Goal: Task Accomplishment & Management: Manage account settings

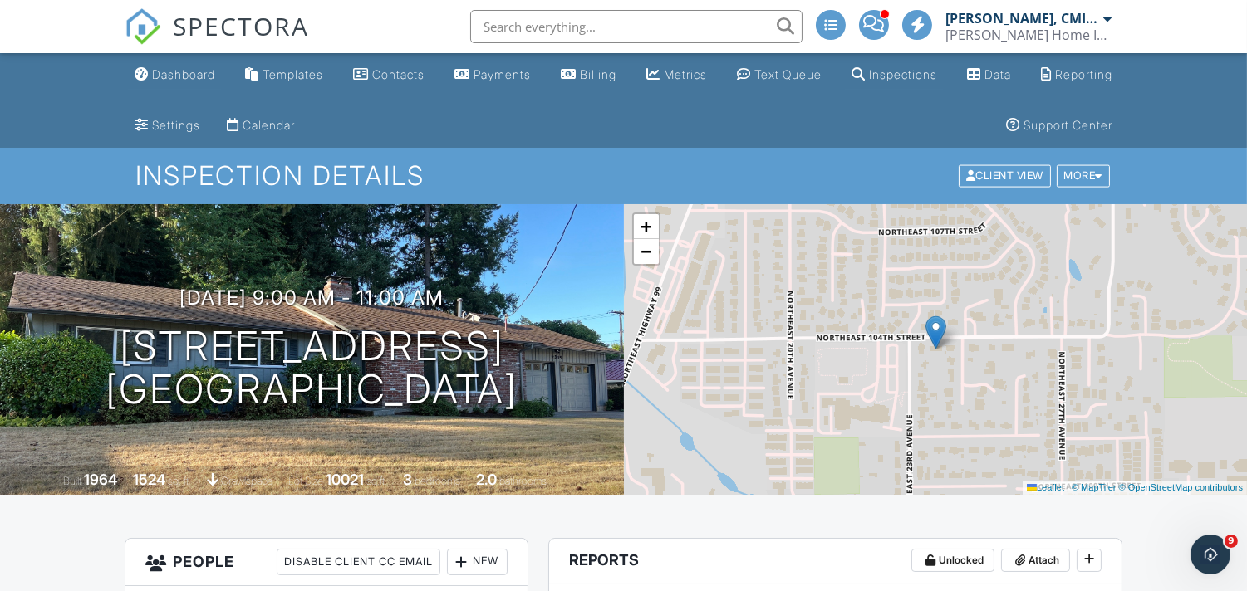
click at [172, 69] on div "Dashboard" at bounding box center [183, 74] width 63 height 14
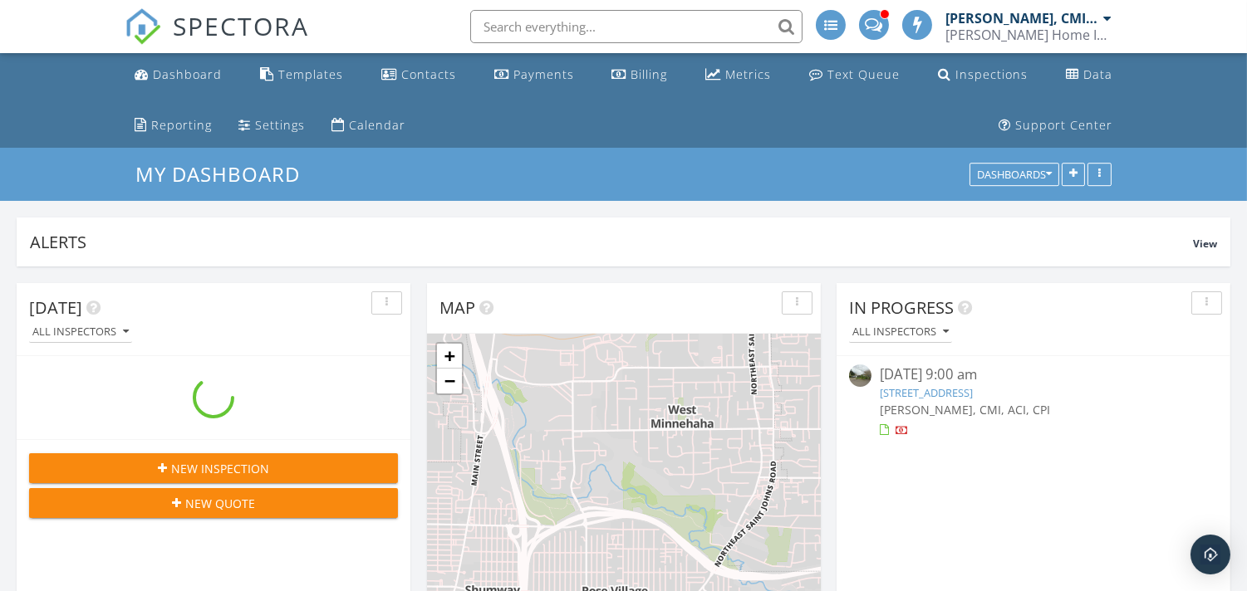
scroll to position [3035, 1276]
click at [923, 388] on link "12015 SE Riveridge Dr, Vancouver, WA 98683" at bounding box center [925, 392] width 93 height 15
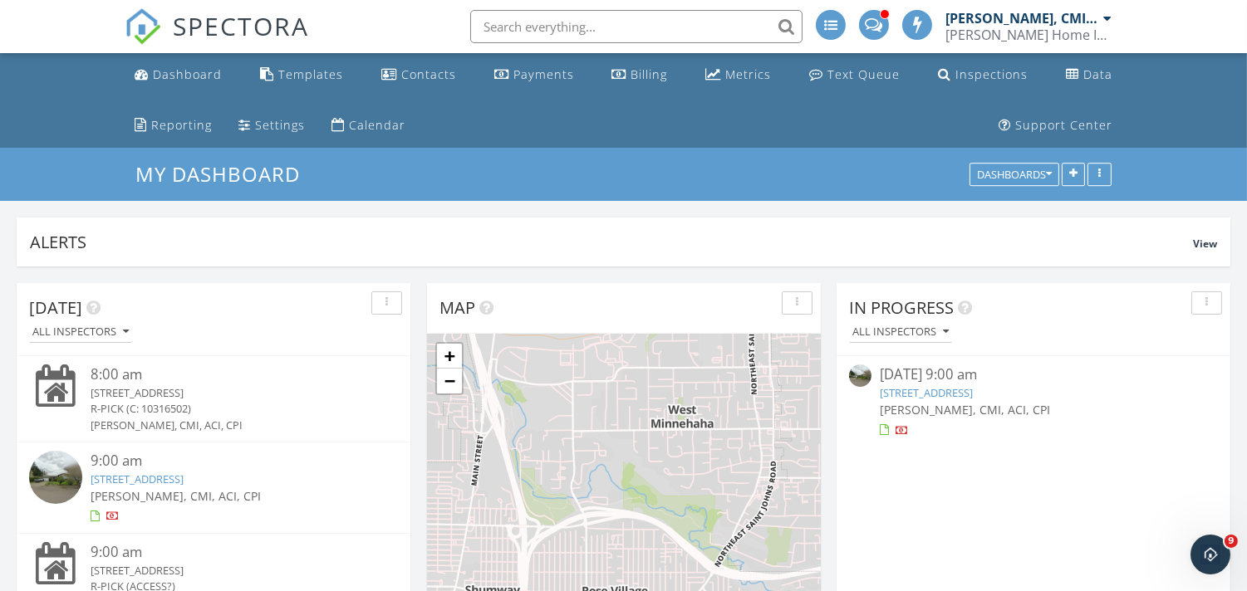
scroll to position [0, 0]
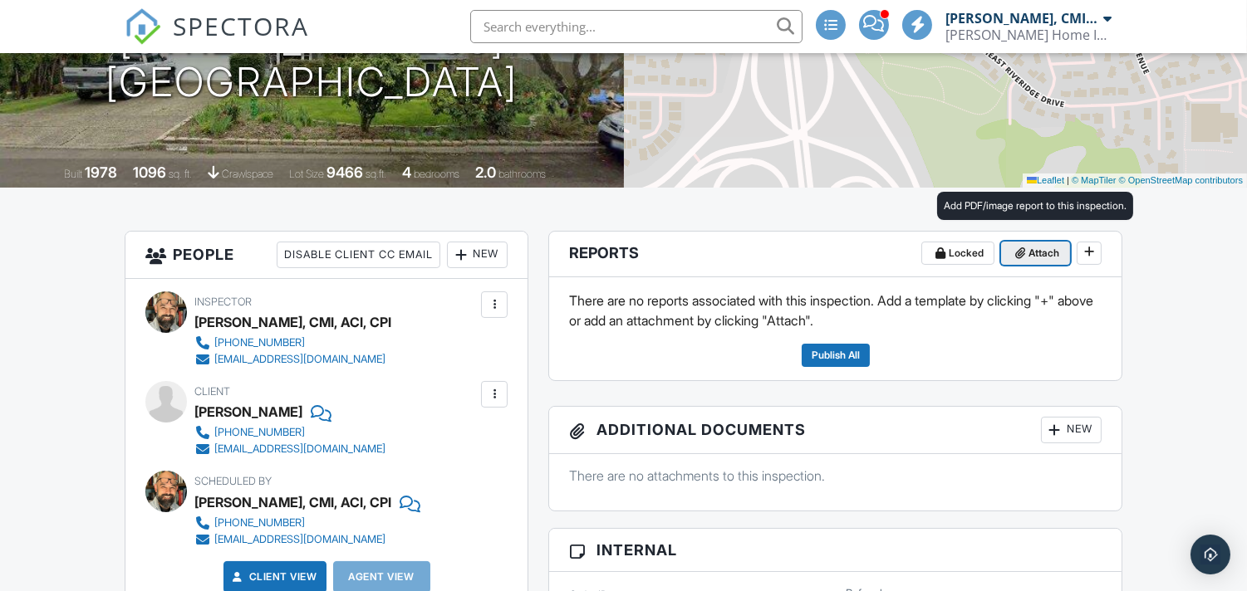
click at [1038, 247] on span "Attach" at bounding box center [1043, 253] width 31 height 17
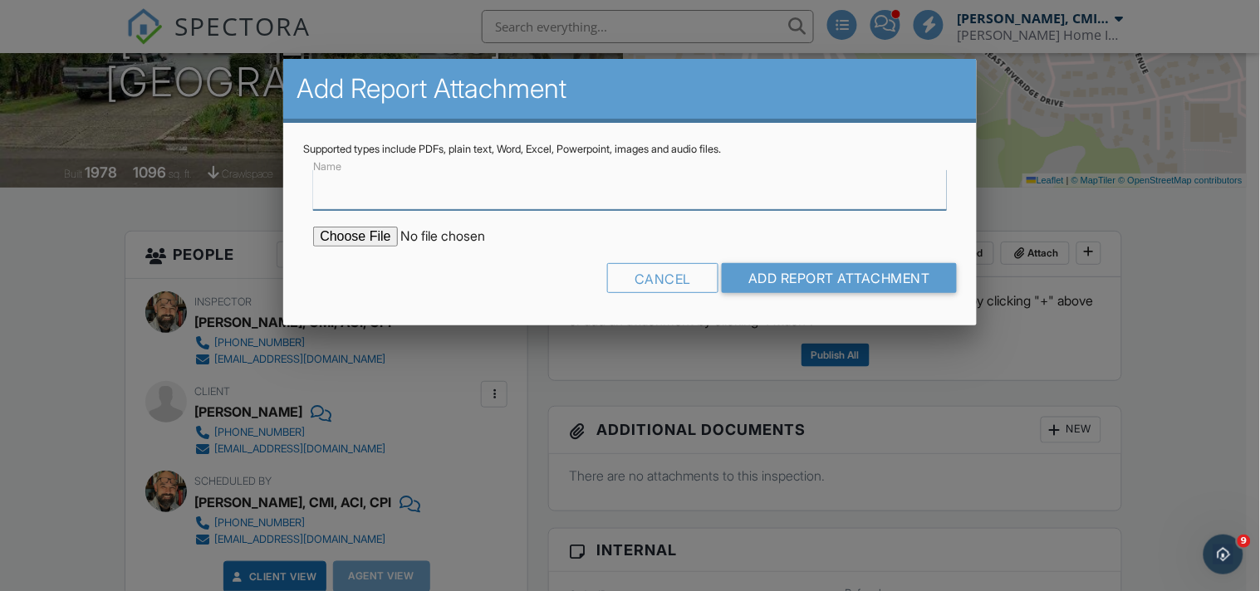
click at [429, 188] on input "Name" at bounding box center [629, 189] width 633 height 41
type input "K"
type input "n"
type input "NPMA-33 Inspection Report Form"
click at [350, 228] on input "file" at bounding box center [454, 237] width 282 height 20
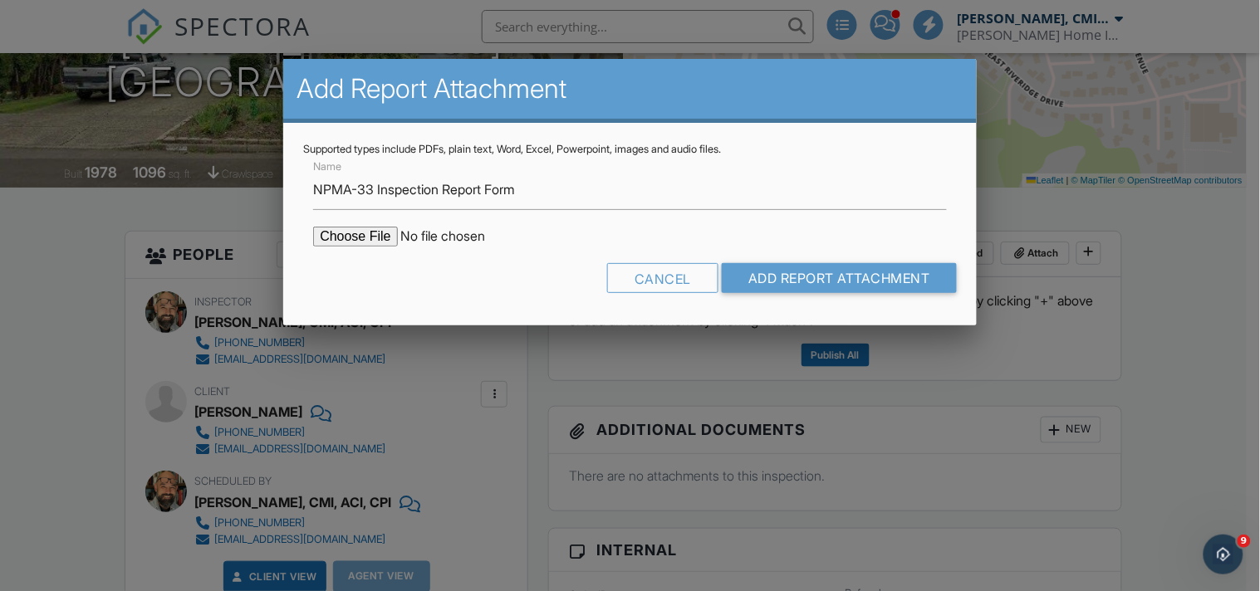
type input "C:\fakepath\12015 SE Riveridge Dr., Vancouver, WA 98683 NPMA SND.pdf"
click at [815, 263] on input "Add Report Attachment" at bounding box center [839, 278] width 235 height 30
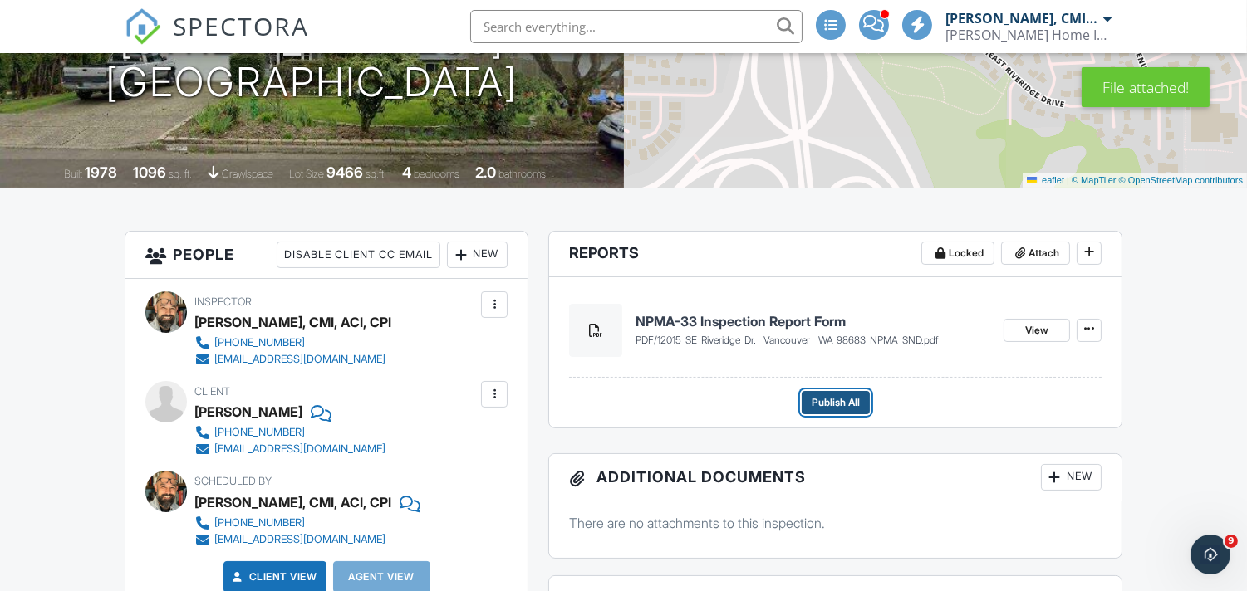
click at [845, 404] on span "Publish All" at bounding box center [835, 402] width 48 height 17
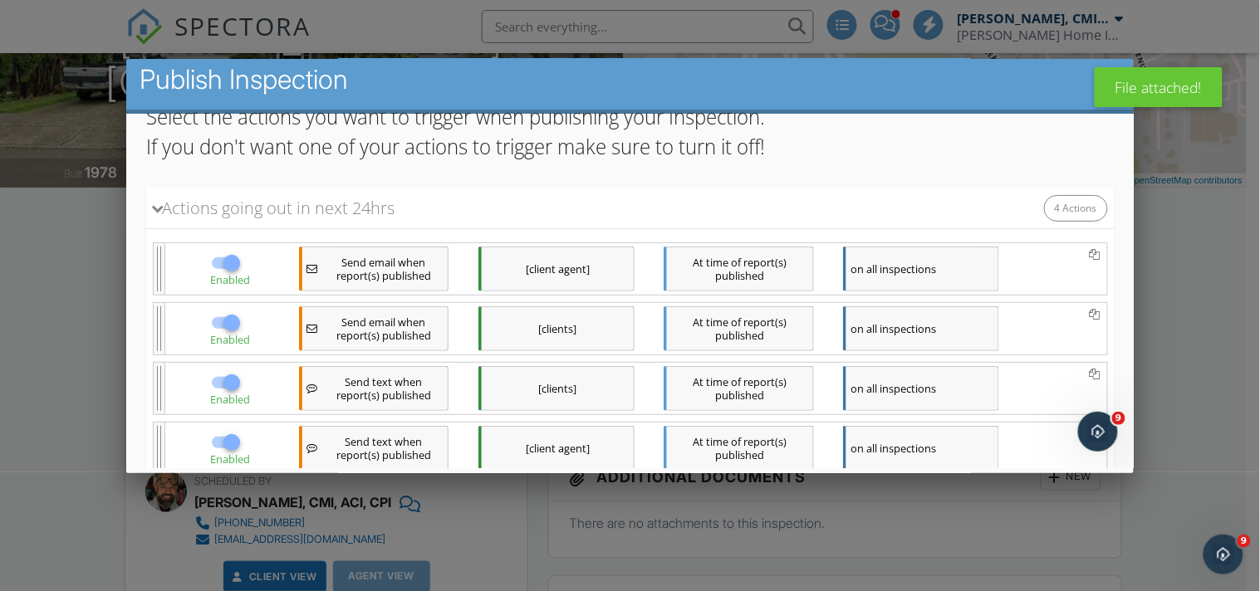
scroll to position [226, 0]
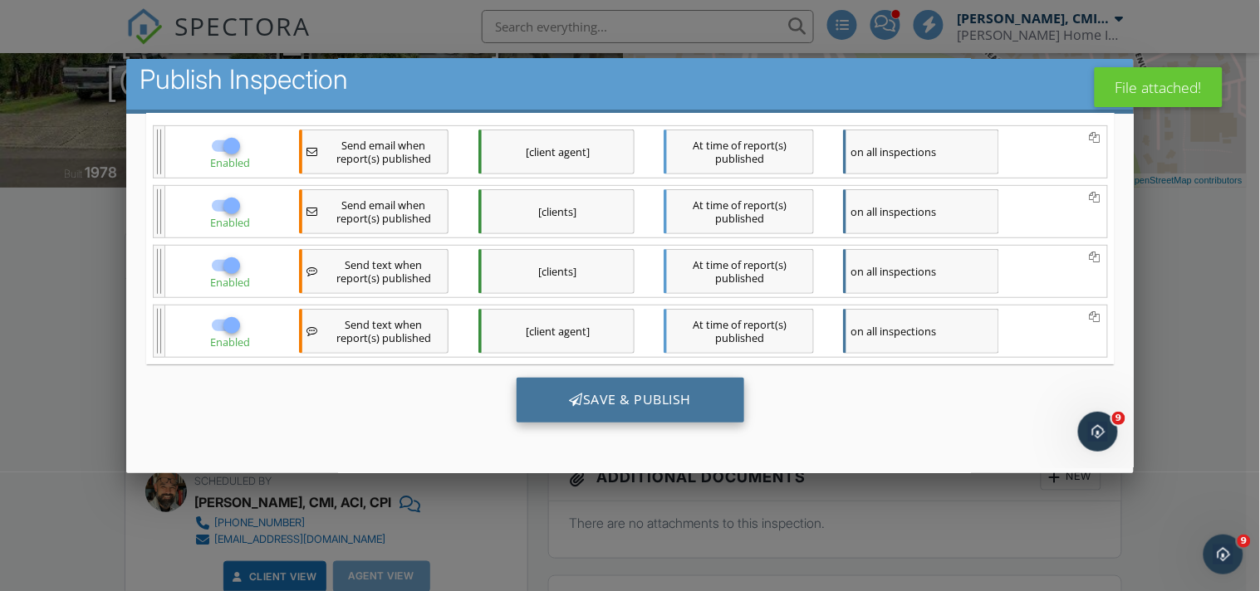
click at [687, 395] on div "Save & Publish" at bounding box center [630, 400] width 228 height 45
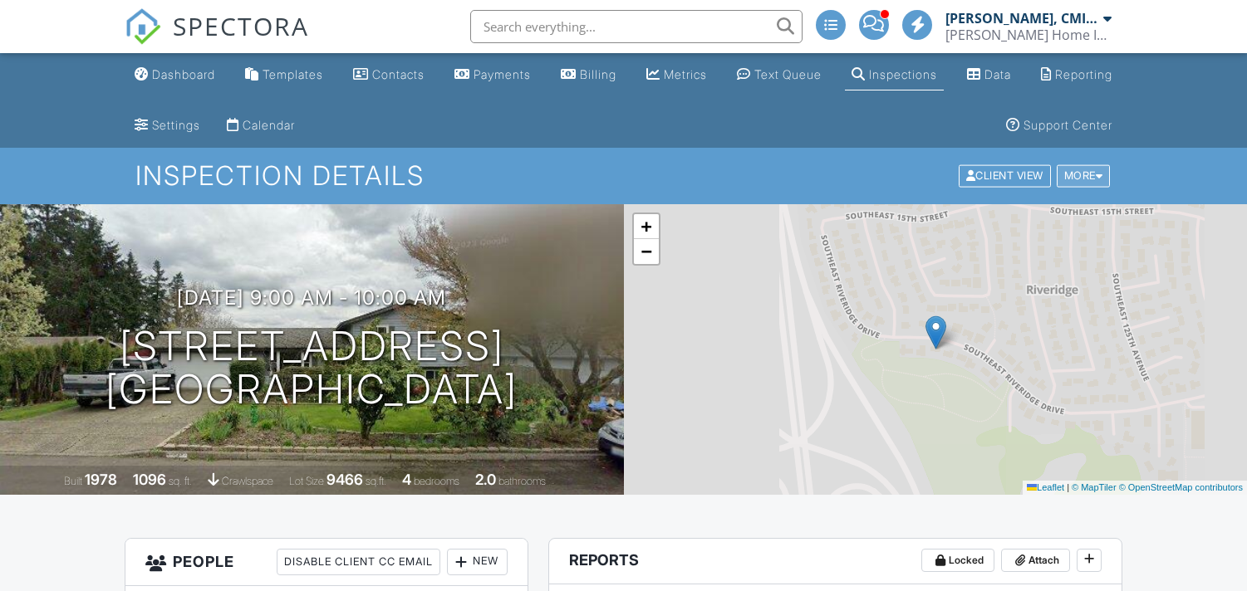
click at [1099, 172] on div at bounding box center [1098, 176] width 7 height 11
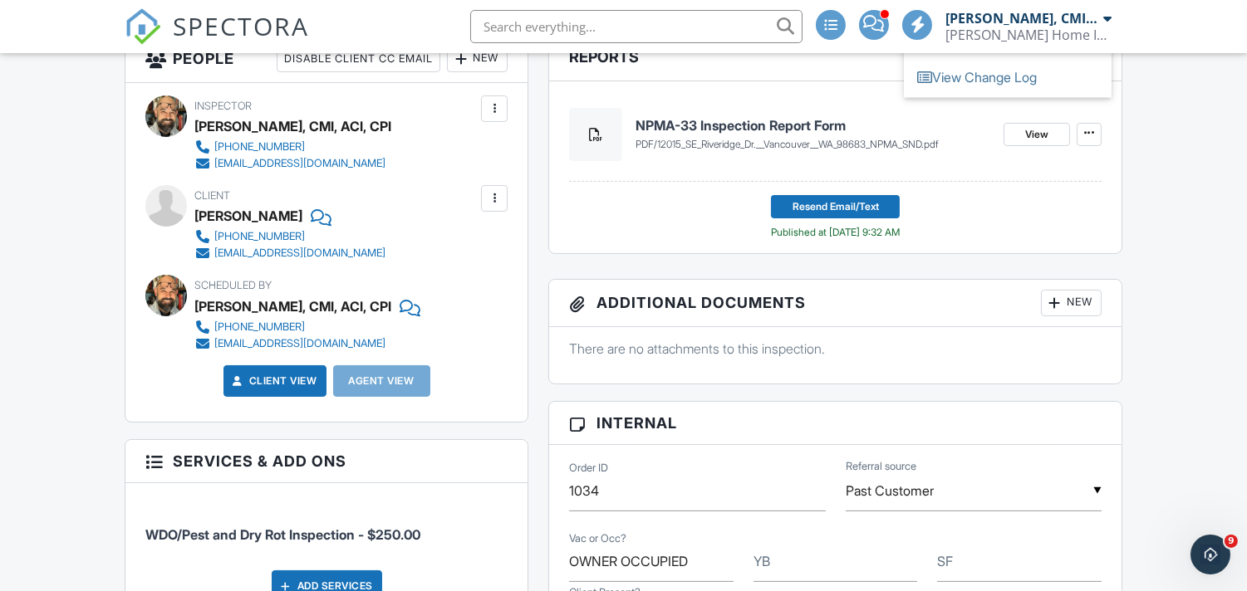
scroll to position [492, 0]
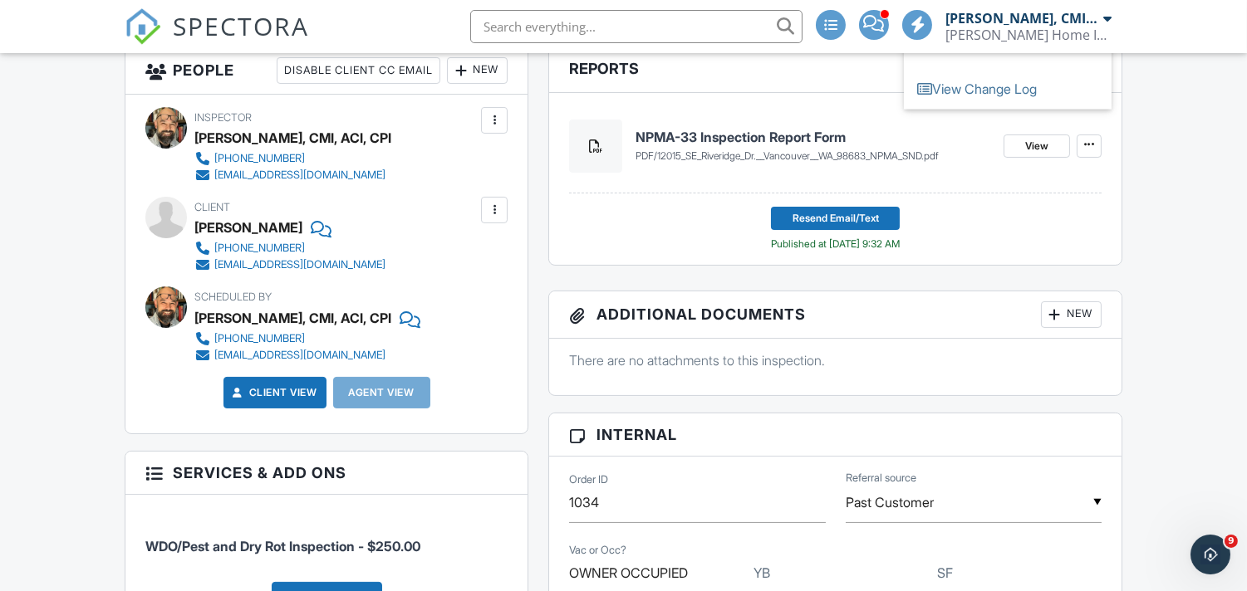
click at [250, 390] on link "Client View" at bounding box center [273, 393] width 88 height 17
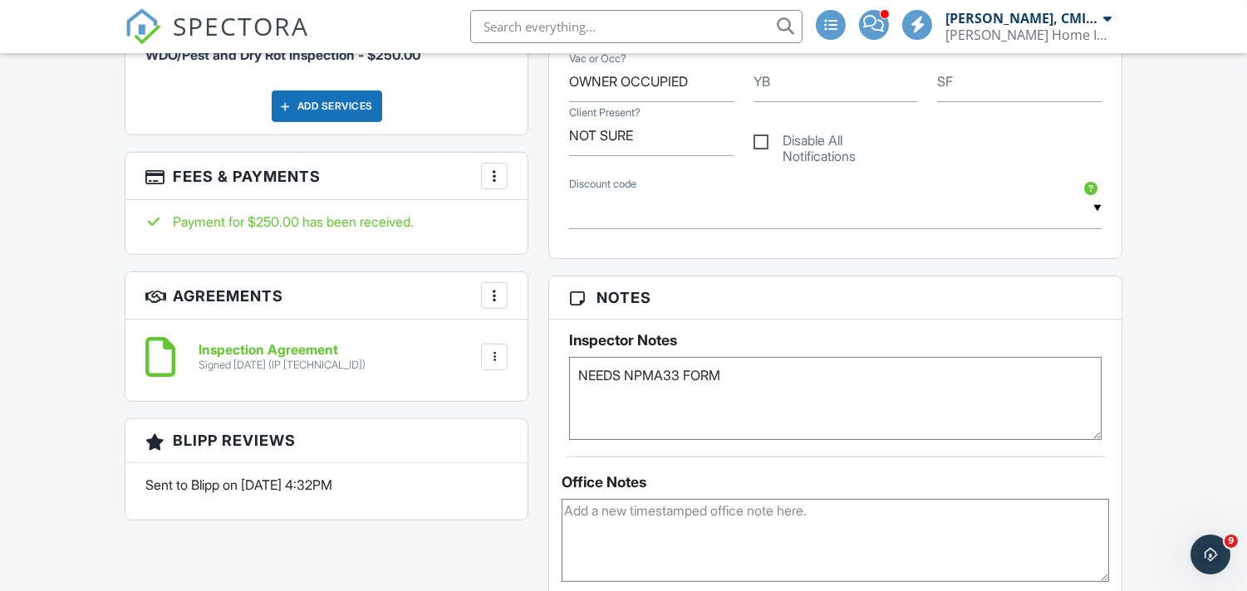
click at [490, 175] on div at bounding box center [494, 176] width 17 height 17
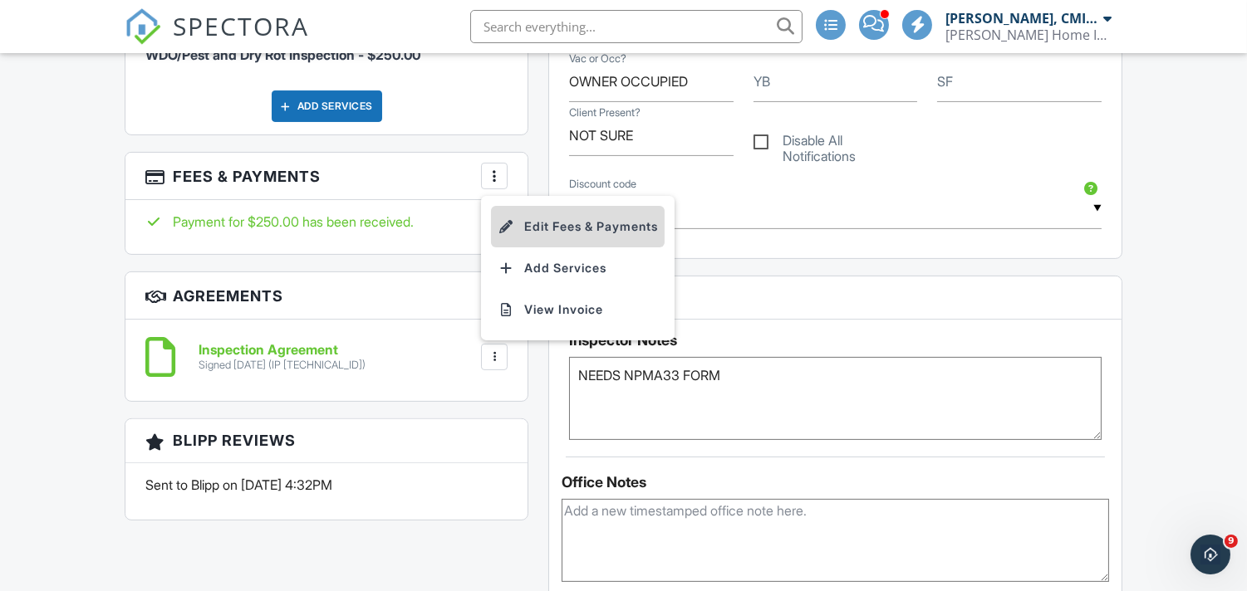
click at [558, 226] on li "Edit Fees & Payments" at bounding box center [578, 227] width 174 height 42
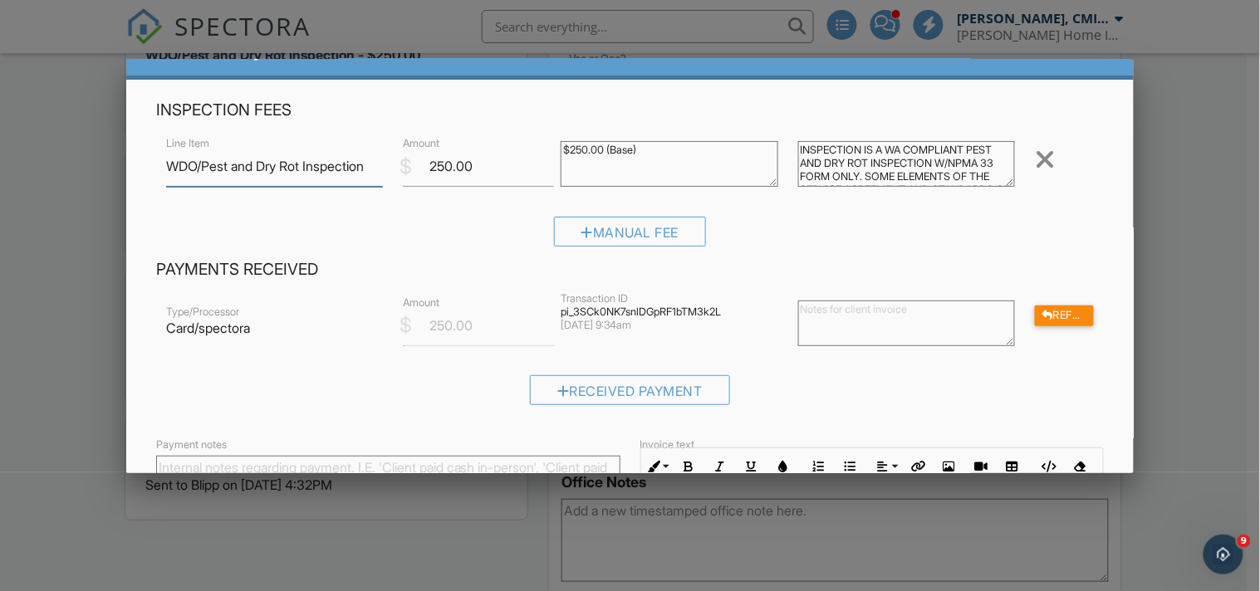
scroll to position [12, 0]
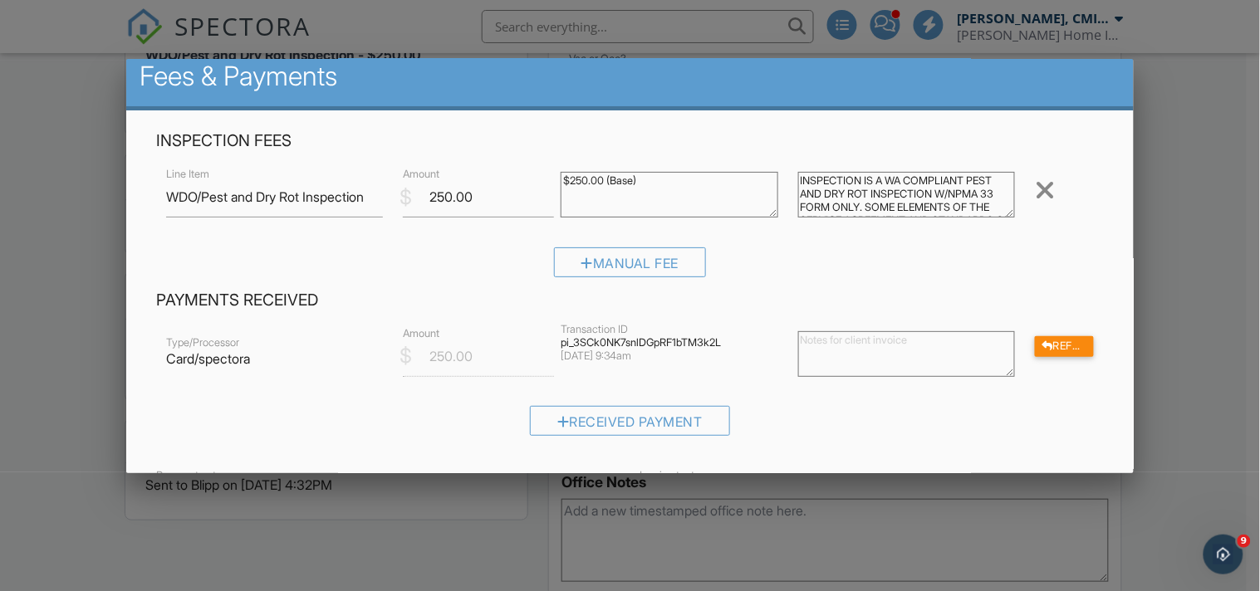
click at [833, 344] on textarea at bounding box center [906, 354] width 217 height 46
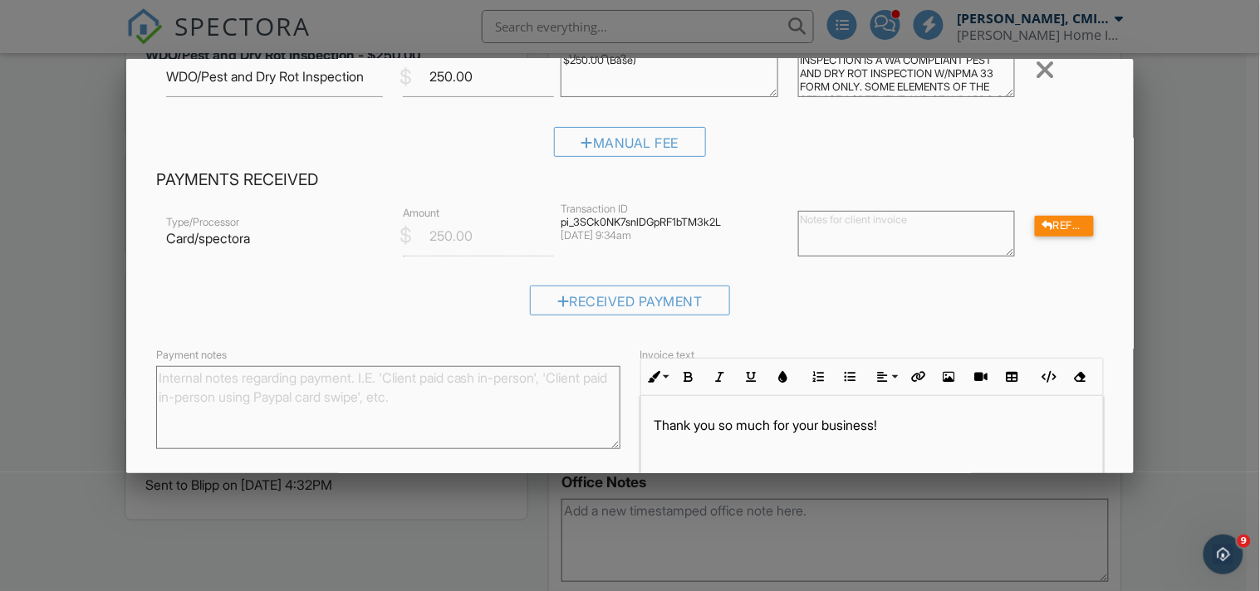
scroll to position [136, 0]
click at [256, 387] on textarea "Payment notes" at bounding box center [388, 404] width 464 height 83
paste textarea "Amount $250.00 Fee $0.00 Net $250.00 Transaction # pi_3SCk0NK7snlDGpRF1bTM3k2L …"
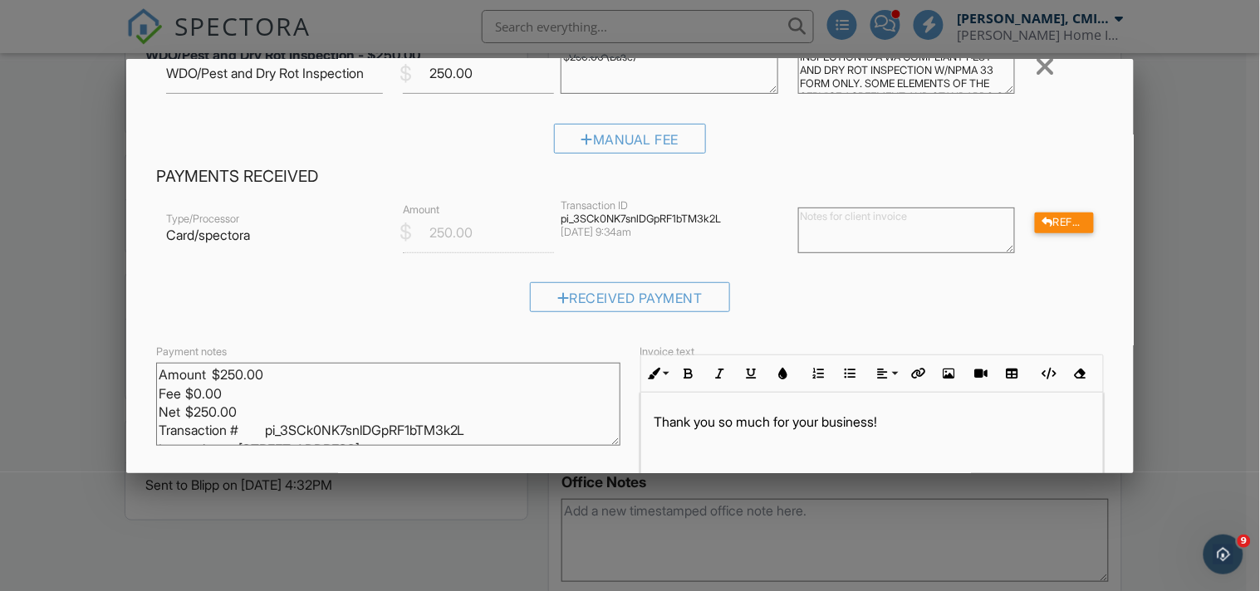
scroll to position [50, 0]
type textarea "Amount $250.00 Fee $0.00 Net $250.00 Transaction # pi_3SCk0NK7snlDGpRF1bTM3k2L …"
click at [416, 307] on div "Received Payment" at bounding box center [630, 303] width 948 height 42
click at [927, 280] on div "Type/Processor Card/spectora $ Amount 250.00 Transaction ID pi_3SCk0NK7snlDGpRF…" at bounding box center [630, 261] width 948 height 125
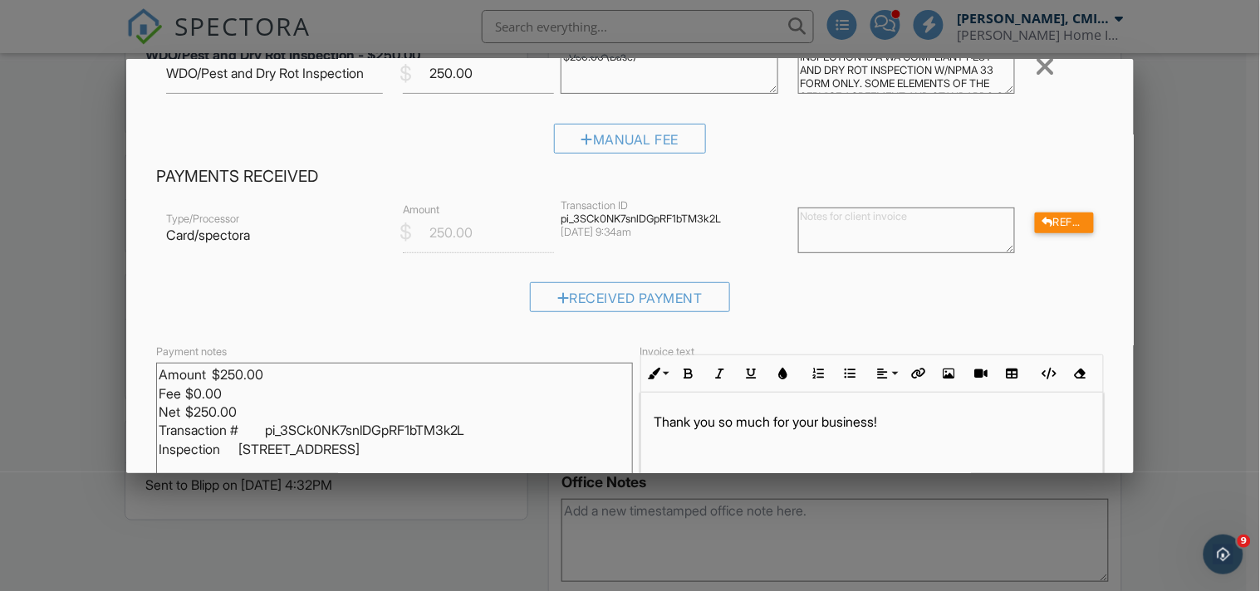
drag, startPoint x: 608, startPoint y: 437, endPoint x: 627, endPoint y: 487, distance: 53.4
click at [627, 486] on body "SPECTORA Justin Nickelsen, CMI, ACI, CPI Nickelsen Home Inspections, LLC Role: …" at bounding box center [623, 556] width 1247 height 3079
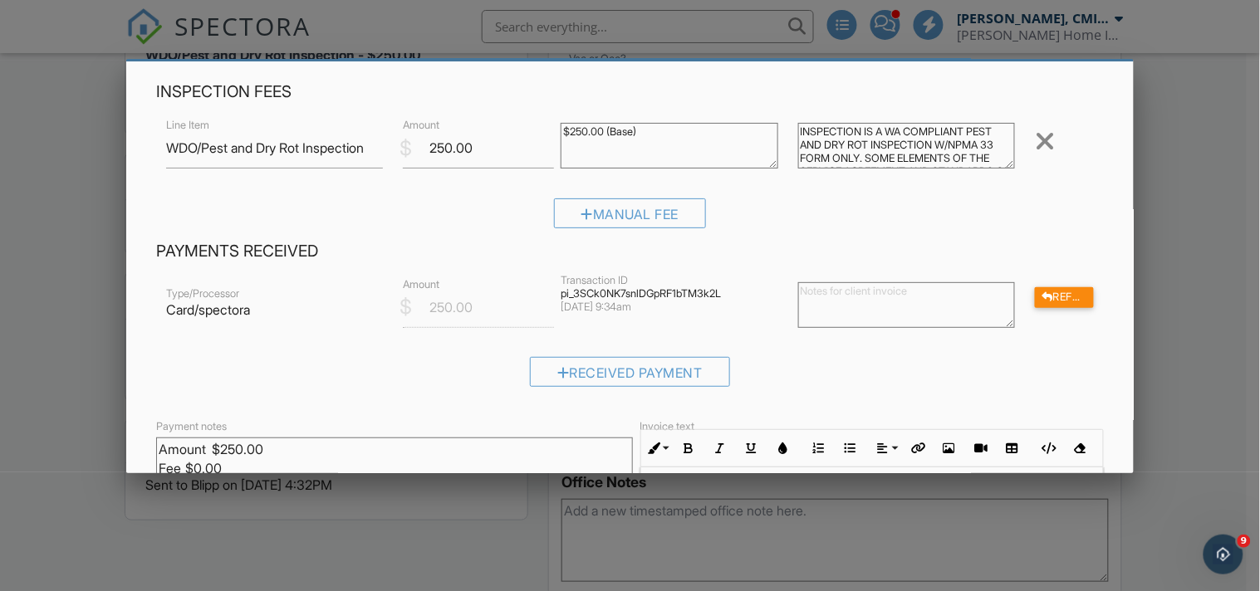
scroll to position [259, 0]
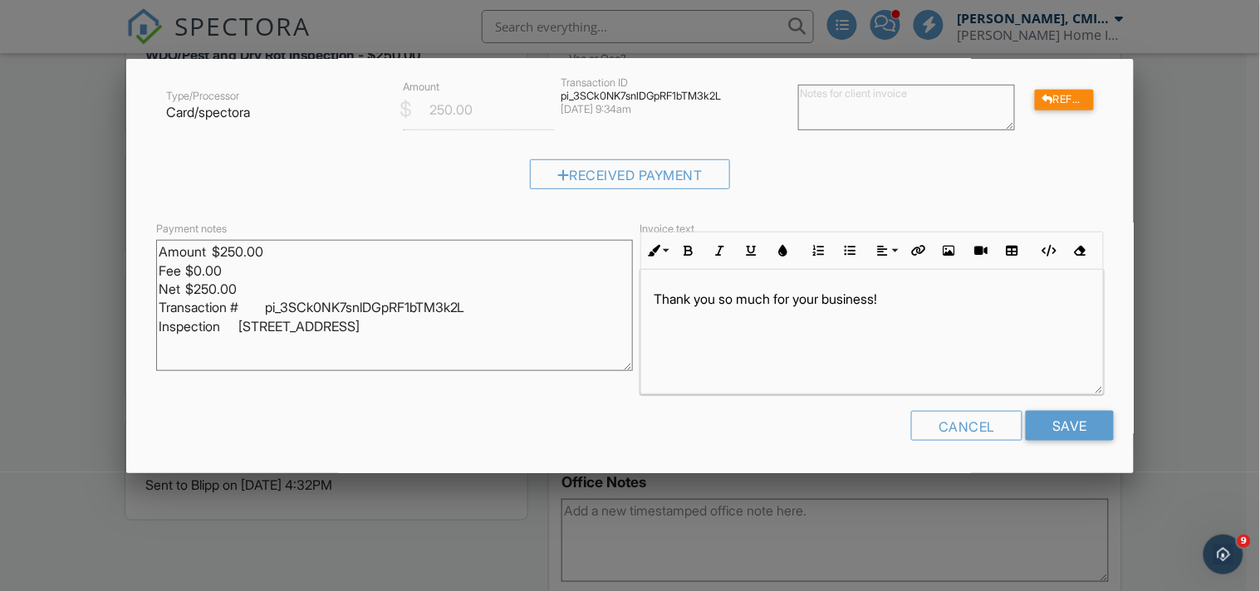
drag, startPoint x: 544, startPoint y: 426, endPoint x: 673, endPoint y: 420, distance: 128.9
click at [546, 424] on div "Cancel Save" at bounding box center [630, 432] width 968 height 42
click at [1052, 424] on input "Save" at bounding box center [1070, 426] width 88 height 30
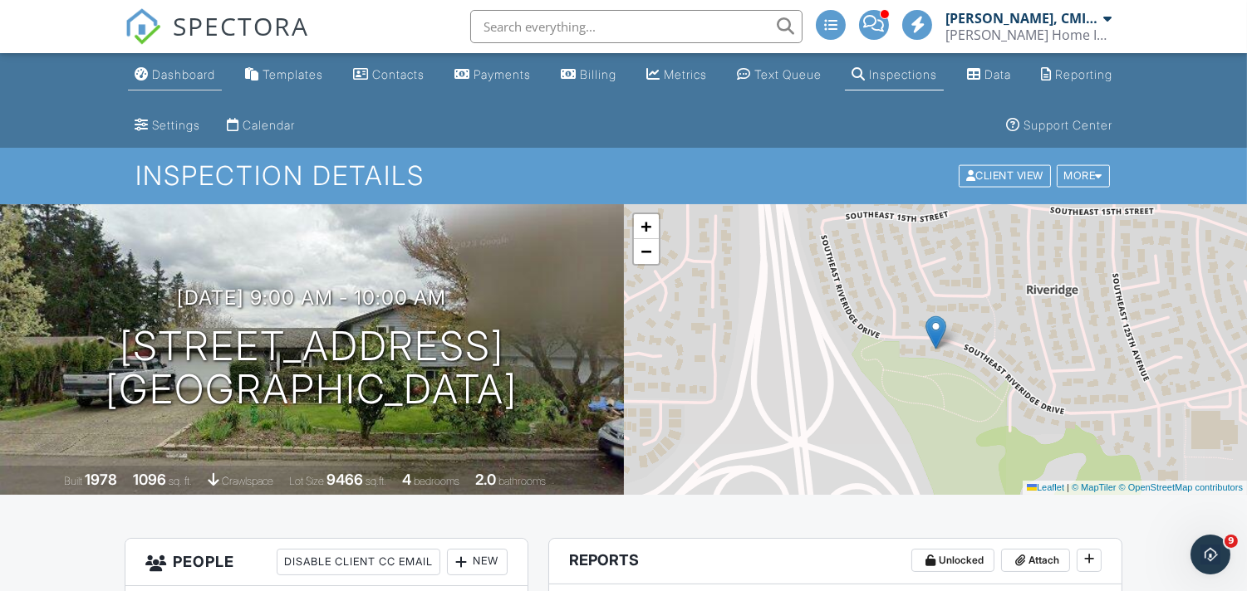
click at [186, 79] on div "Dashboard" at bounding box center [183, 74] width 63 height 14
